Goal: Task Accomplishment & Management: Use online tool/utility

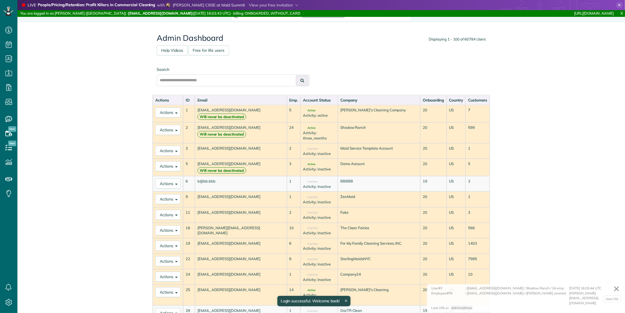
scroll to position [2, 2]
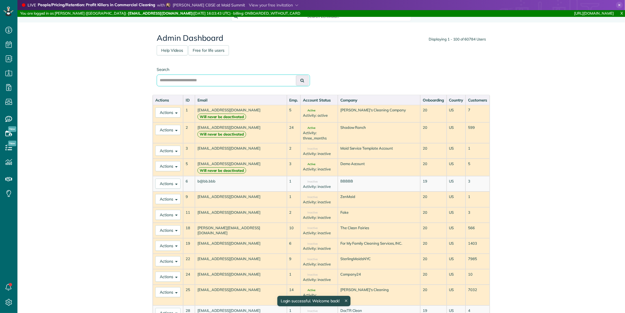
click at [215, 79] on input "text" at bounding box center [233, 81] width 153 height 12
type input "*********"
click at [296, 75] on button at bounding box center [302, 80] width 13 height 10
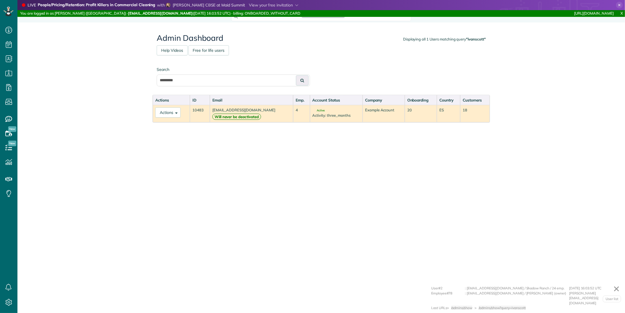
scroll to position [2, 2]
click at [172, 107] on button "Actions" at bounding box center [167, 112] width 25 height 10
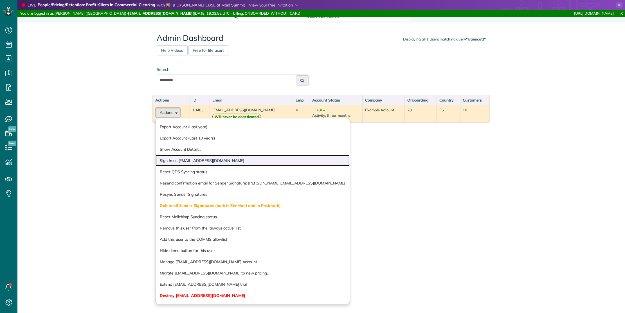
click at [186, 158] on link "Sign In as [EMAIL_ADDRESS][DOMAIN_NAME]" at bounding box center [252, 160] width 194 height 11
